Goal: Find contact information: Find contact information

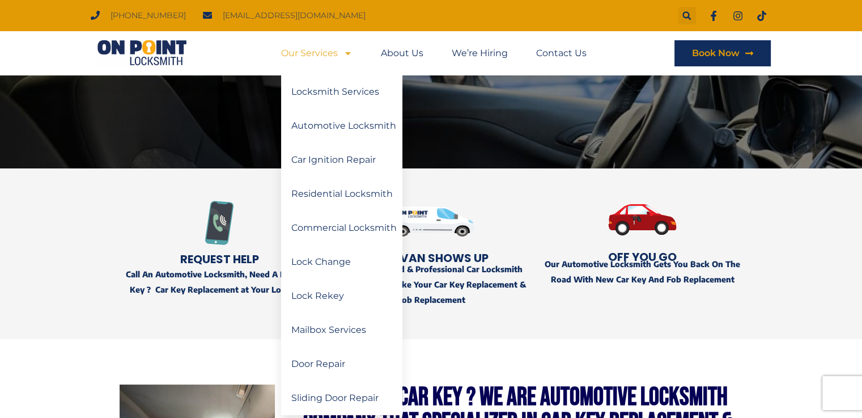
click at [341, 53] on span "Menu" at bounding box center [345, 53] width 15 height 20
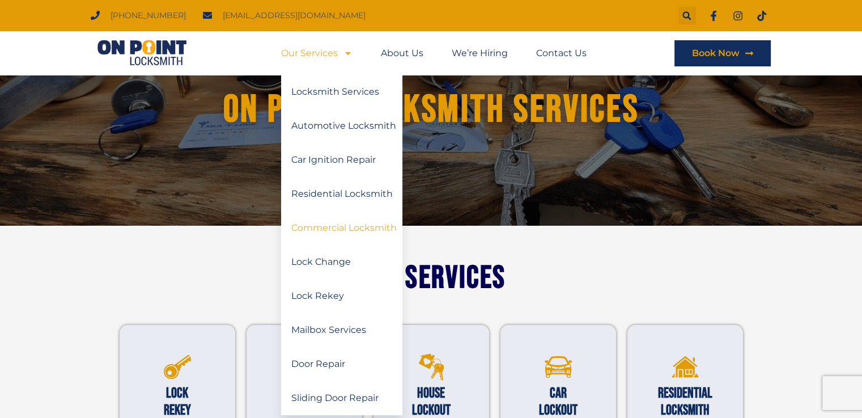
scroll to position [189, 0]
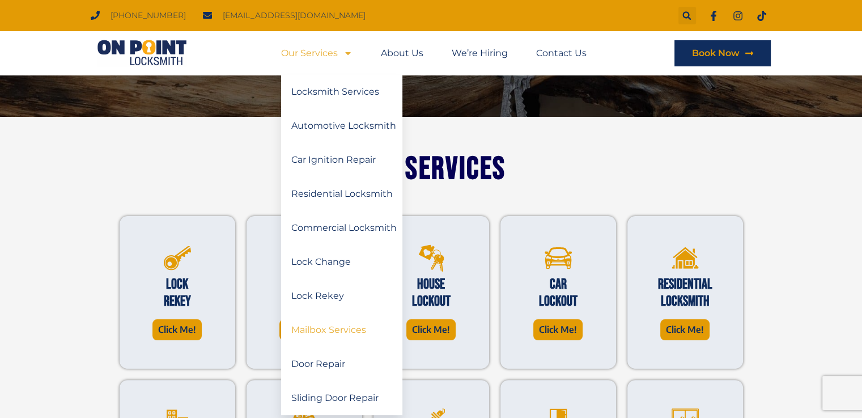
click at [318, 332] on link "Mailbox Services" at bounding box center [341, 330] width 121 height 34
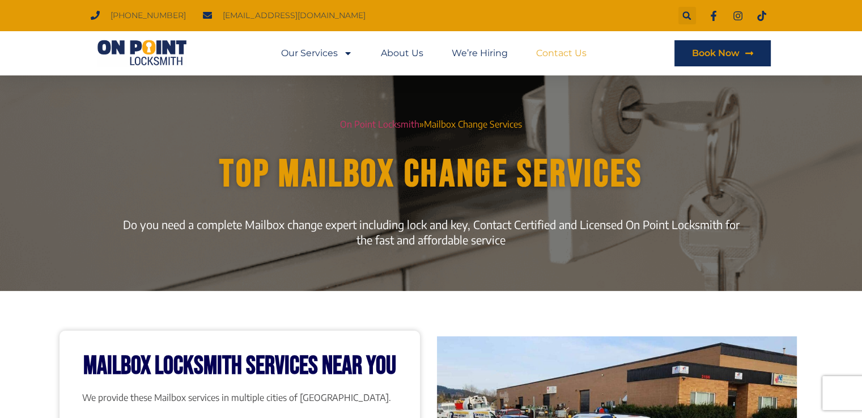
click at [569, 53] on link "Contact Us" at bounding box center [561, 53] width 50 height 26
